Goal: Task Accomplishment & Management: Use online tool/utility

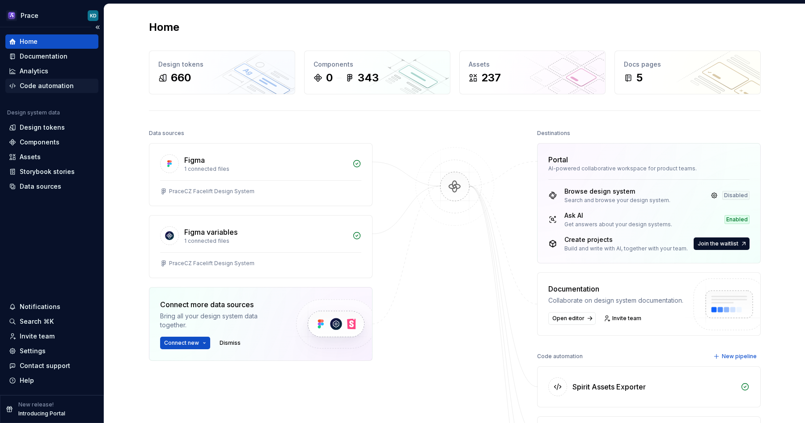
click at [40, 89] on div "Code automation" at bounding box center [47, 85] width 54 height 9
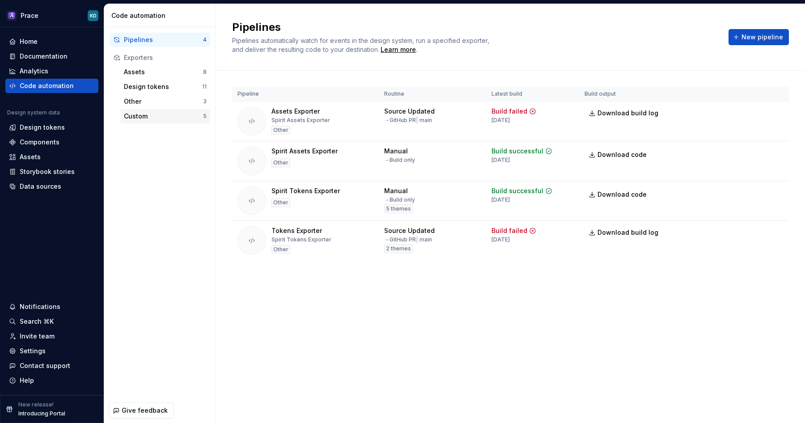
click at [159, 118] on div "Custom" at bounding box center [163, 116] width 79 height 9
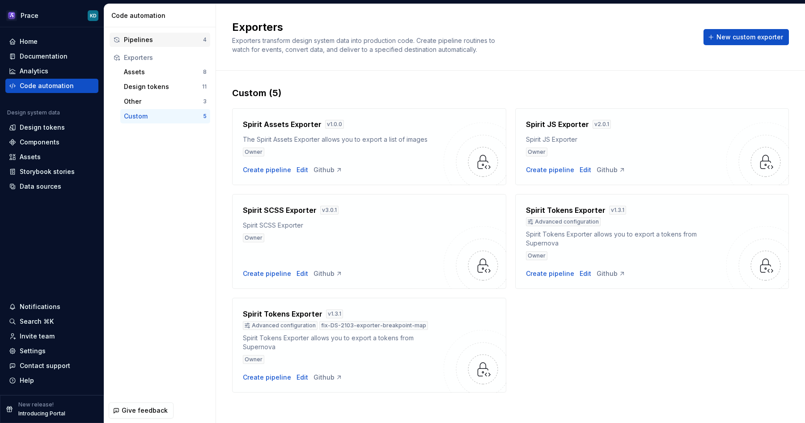
click at [151, 43] on div "Pipelines" at bounding box center [163, 39] width 79 height 9
